Goal: Task Accomplishment & Management: Use online tool/utility

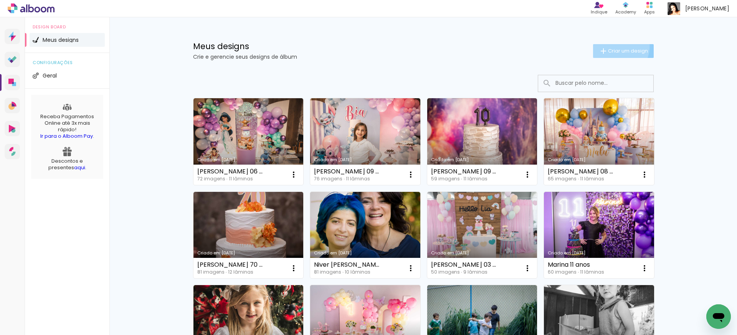
click at [613, 46] on paper-button "Criar um design" at bounding box center [623, 51] width 61 height 14
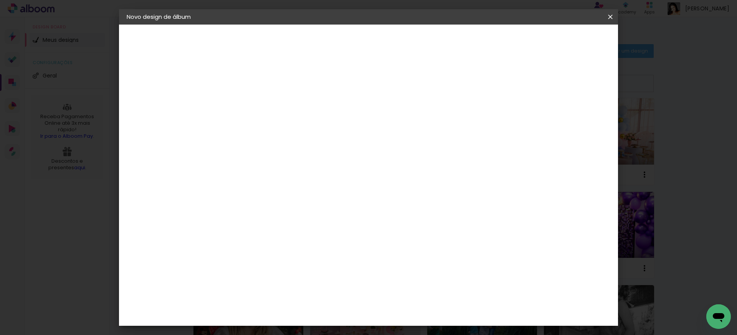
click at [252, 102] on input at bounding box center [252, 103] width 0 height 12
type input "Sofia 15 anos"
type paper-input "Sofia 15 anos"
click at [0, 0] on slot "Avançar" at bounding box center [0, 0] width 0 height 0
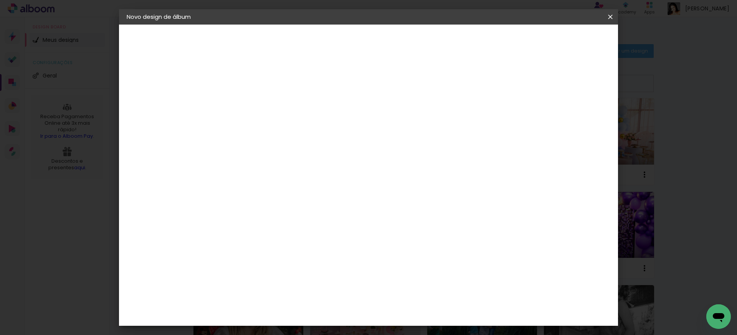
click at [272, 280] on div "Ticcolor" at bounding box center [259, 283] width 25 height 6
click at [0, 0] on slot "Avançar" at bounding box center [0, 0] width 0 height 0
click at [282, 128] on input "text" at bounding box center [267, 134] width 30 height 12
click at [399, 140] on paper-item "Prime" at bounding box center [417, 142] width 153 height 15
type input "Prime"
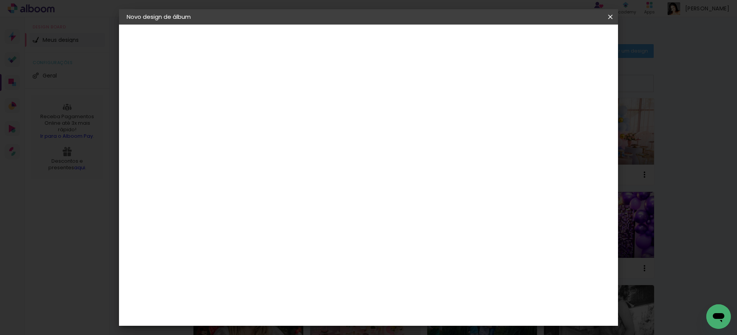
click at [304, 218] on span "20 × 30" at bounding box center [286, 228] width 36 height 20
click at [0, 0] on slot "Avançar" at bounding box center [0, 0] width 0 height 0
click at [578, 30] on header "Revisão Verifique as configurações do seu álbum. Voltar Iniciar design" at bounding box center [403, 45] width 368 height 40
click at [568, 40] on span "Iniciar design" at bounding box center [550, 40] width 35 height 5
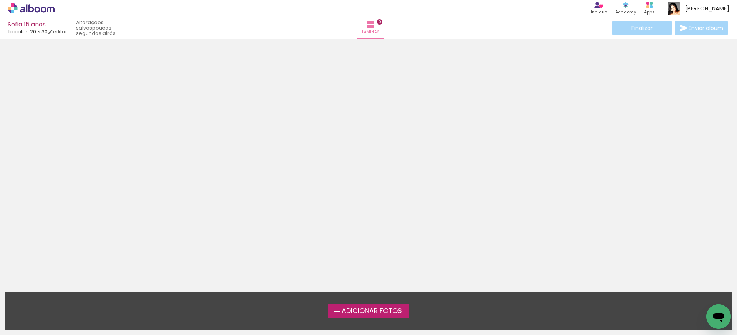
click at [362, 312] on span "Adicionar Fotos" at bounding box center [371, 311] width 60 height 7
click at [0, 0] on input "file" at bounding box center [0, 0] width 0 height 0
